Goal: Navigation & Orientation: Find specific page/section

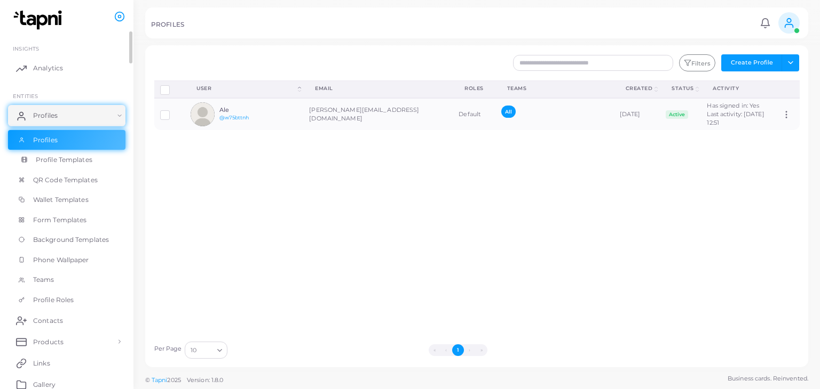
click at [64, 158] on span "Profile Templates" at bounding box center [64, 160] width 57 height 10
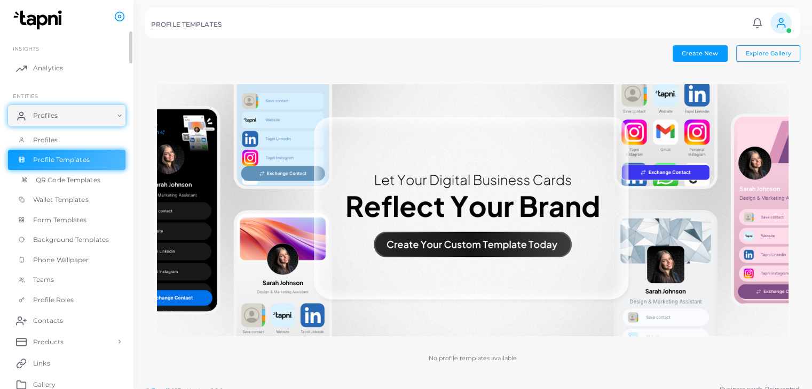
click at [73, 179] on span "QR Code Templates" at bounding box center [68, 181] width 65 height 10
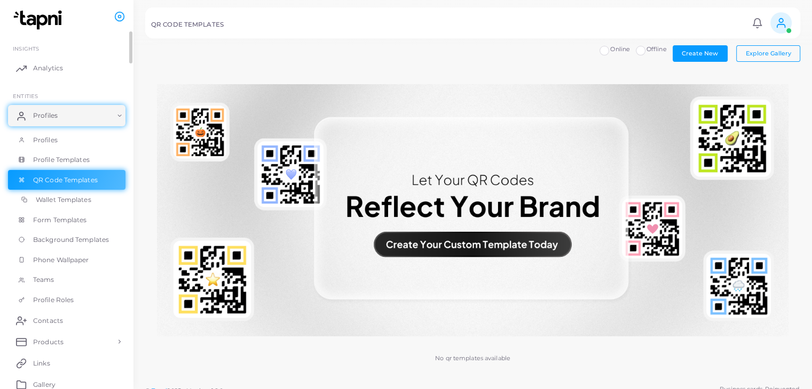
click at [79, 201] on span "Wallet Templates" at bounding box center [63, 200] width 55 height 10
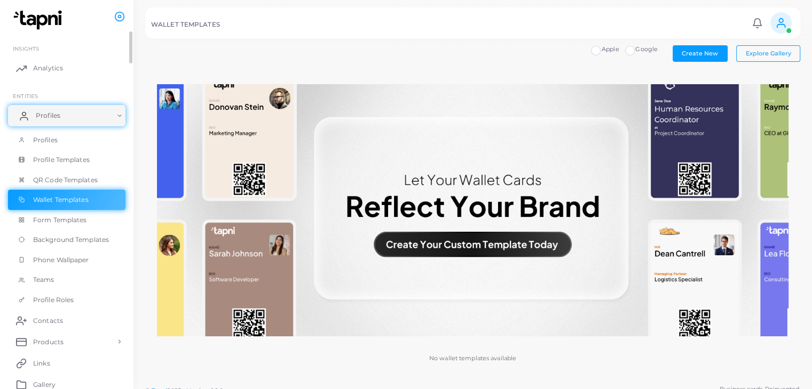
click at [54, 118] on span "Profiles" at bounding box center [48, 116] width 25 height 10
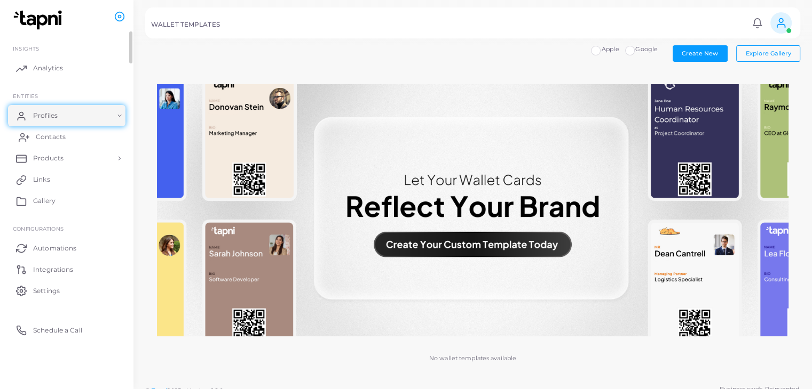
click at [59, 136] on span "Contacts" at bounding box center [51, 137] width 30 height 10
